Goal: Use online tool/utility: Utilize a website feature to perform a specific function

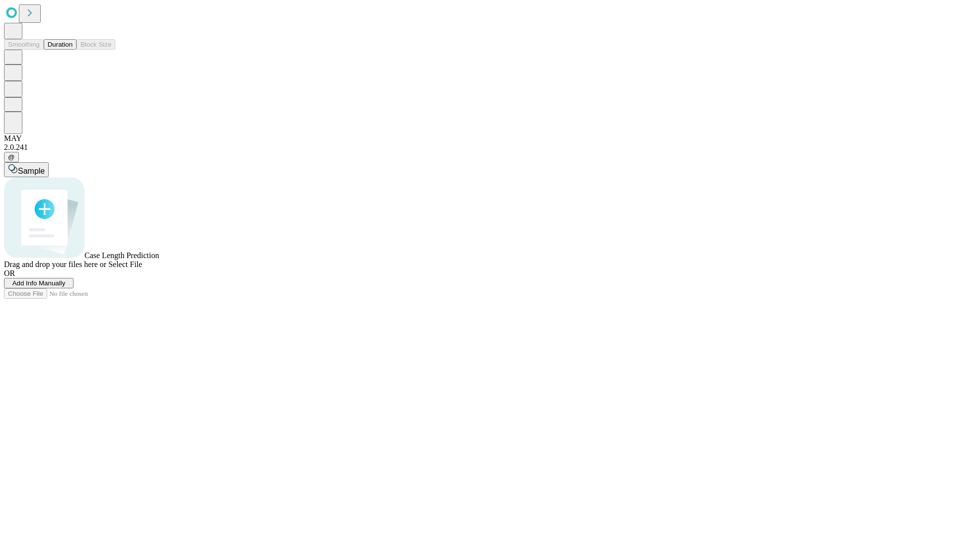
click at [73, 50] on button "Duration" at bounding box center [60, 44] width 33 height 10
click at [142, 269] on span "Select File" at bounding box center [125, 264] width 34 height 8
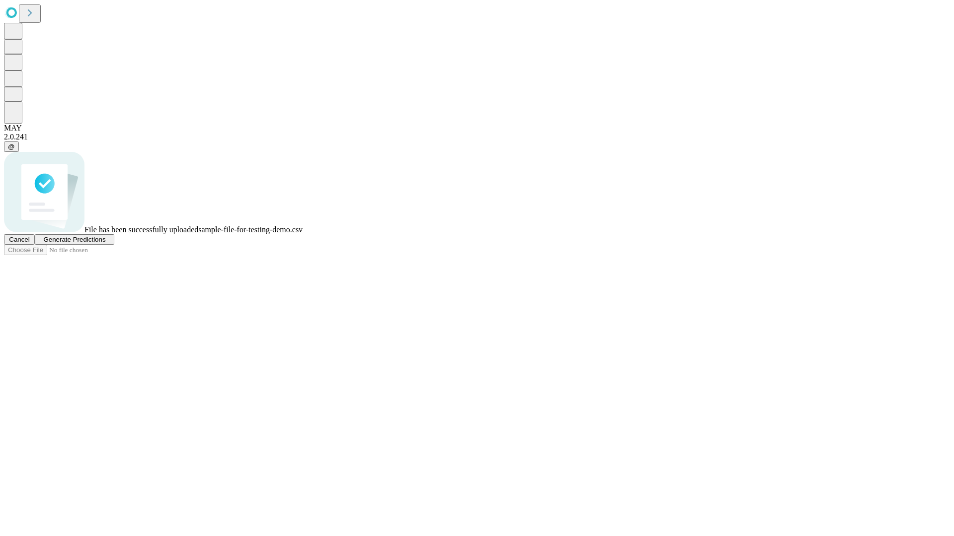
click at [105, 243] on span "Generate Predictions" at bounding box center [74, 239] width 62 height 7
